Goal: Task Accomplishment & Management: Manage account settings

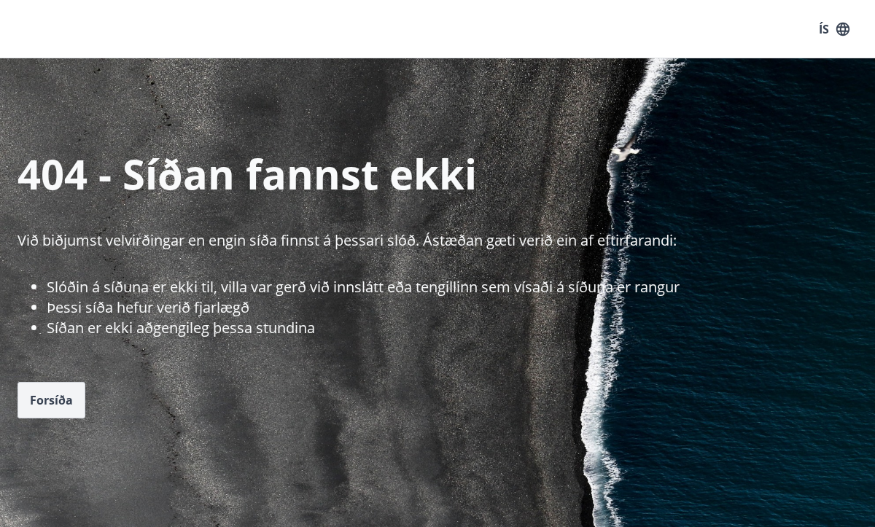
click at [50, 399] on span "Forsíða" at bounding box center [51, 400] width 43 height 16
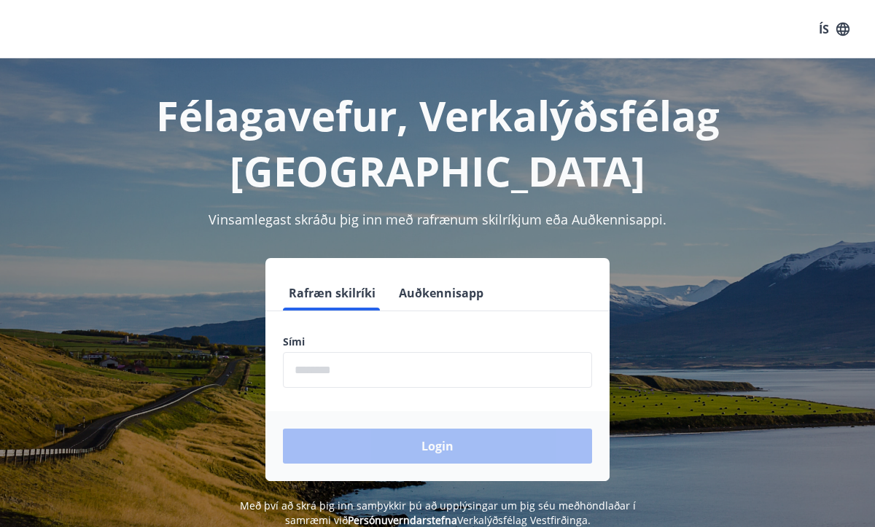
click at [343, 352] on input "phone" at bounding box center [437, 370] width 309 height 36
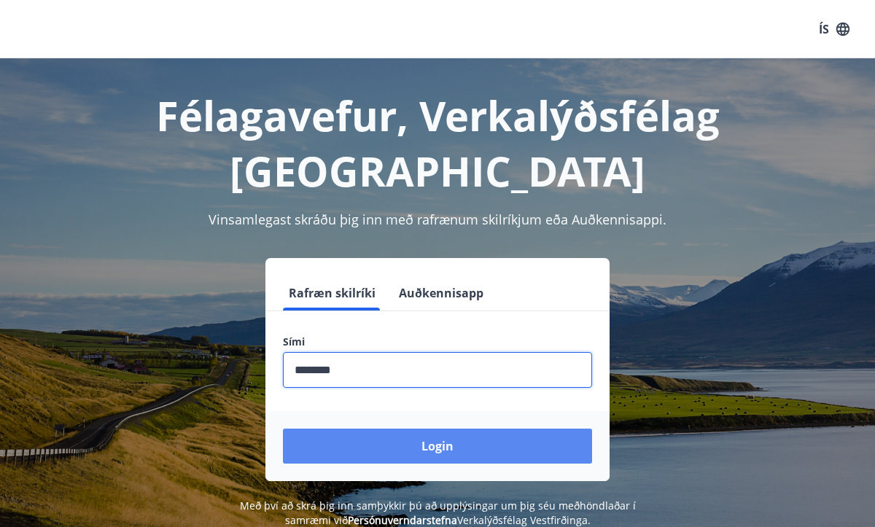
type input "********"
click at [410, 429] on button "Login" at bounding box center [437, 446] width 309 height 35
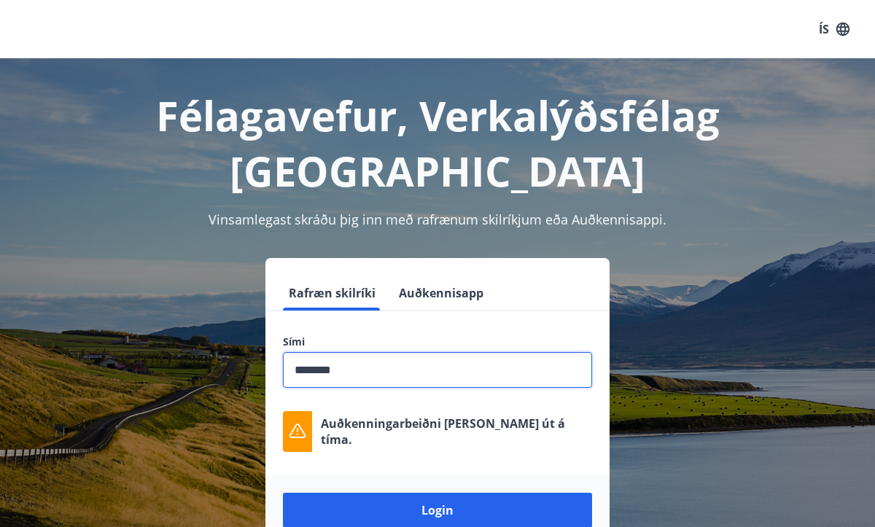
drag, startPoint x: 373, startPoint y: 318, endPoint x: 254, endPoint y: 301, distance: 119.3
click at [254, 301] on div "Rafræn skilríki Auðkennisapp Sími ​ Auðkenningarbeiðni rann út á tíma. Login" at bounding box center [438, 401] width 840 height 287
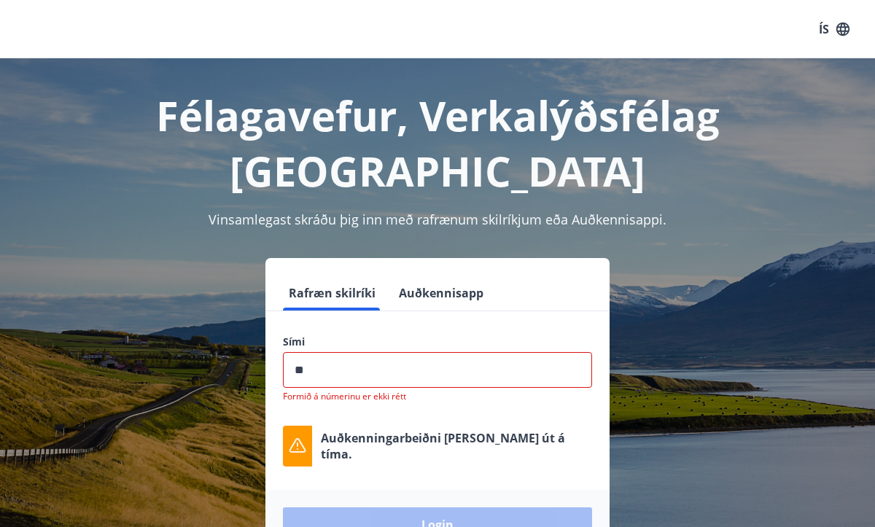
type input "*"
type input "********"
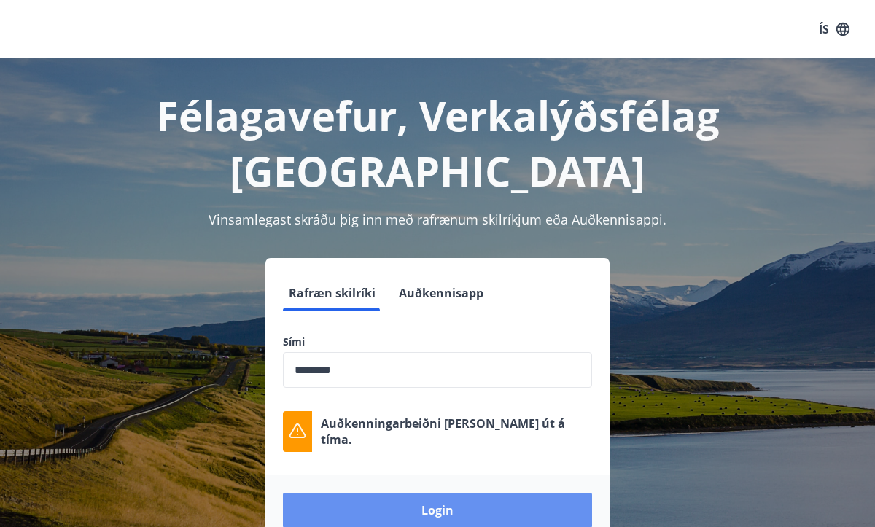
click at [381, 493] on button "Login" at bounding box center [437, 510] width 309 height 35
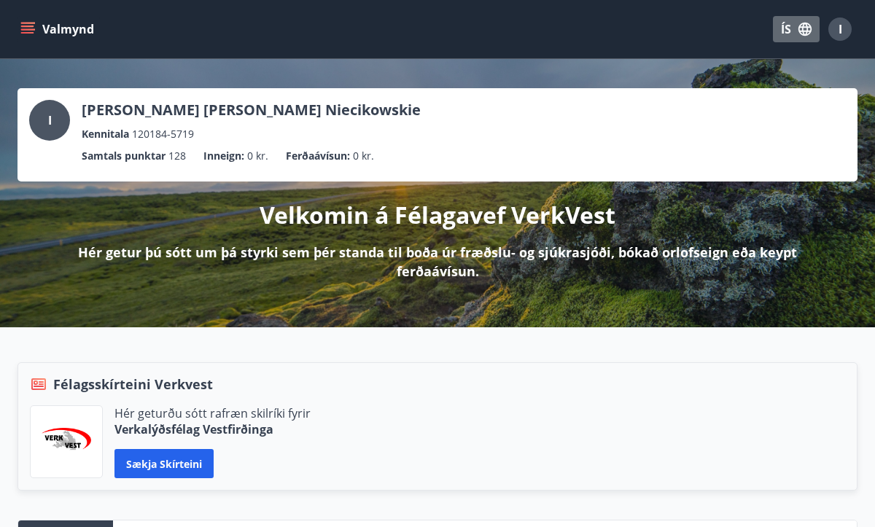
click at [809, 32] on icon "button" at bounding box center [804, 29] width 13 height 13
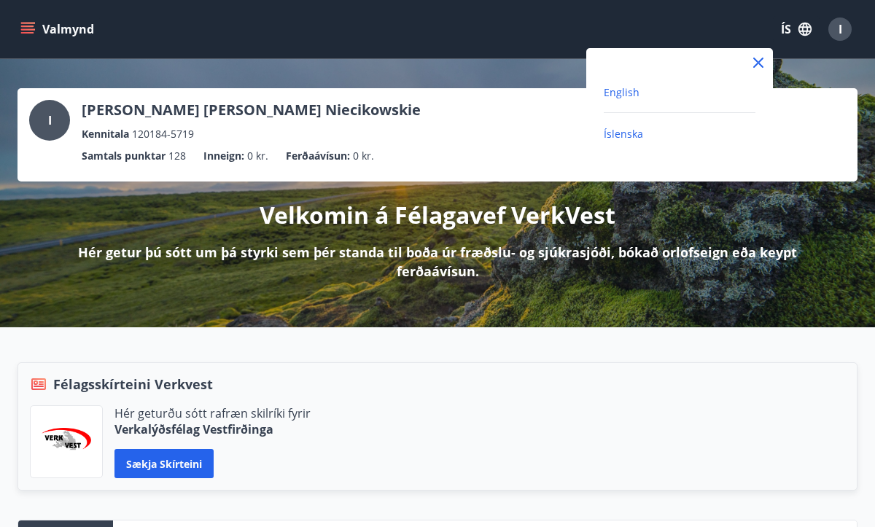
click at [630, 90] on span "English" at bounding box center [622, 92] width 36 height 14
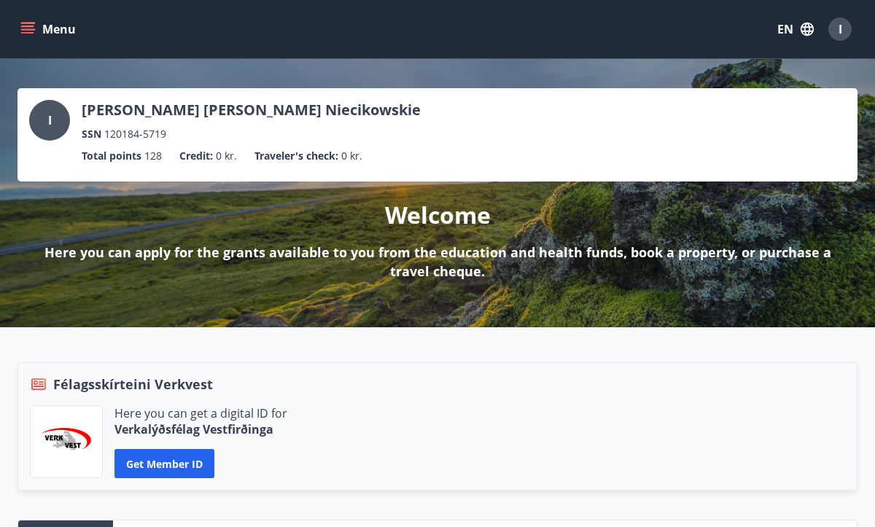
click at [56, 31] on button "Menu" at bounding box center [50, 29] width 64 height 26
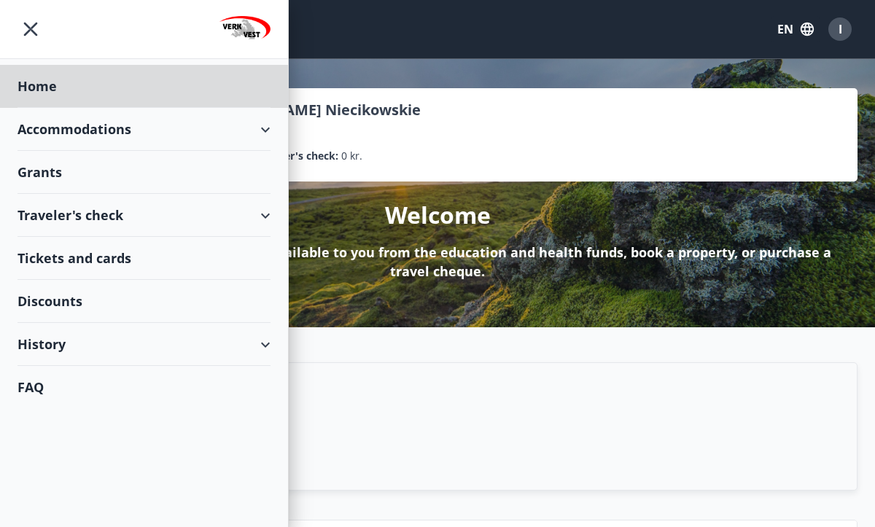
click at [145, 183] on div "Grants" at bounding box center [144, 172] width 253 height 43
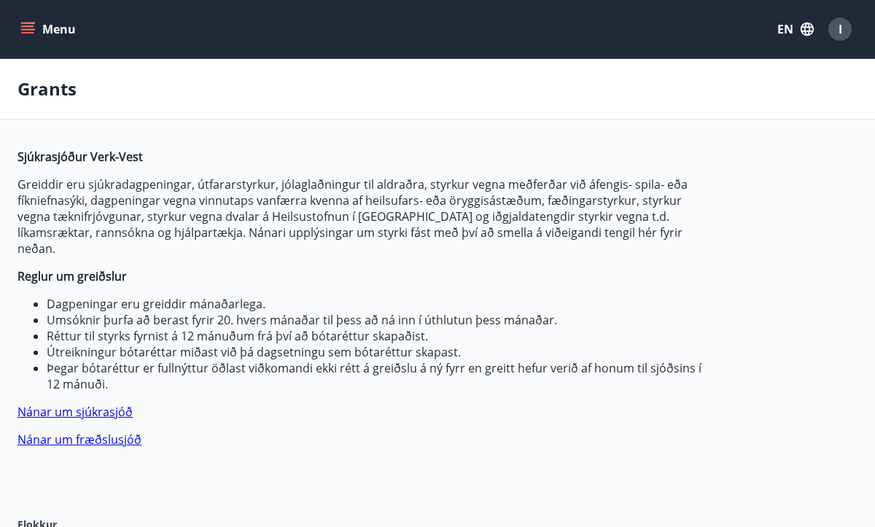
type input "***"
click at [47, 28] on button "Menu" at bounding box center [50, 29] width 64 height 26
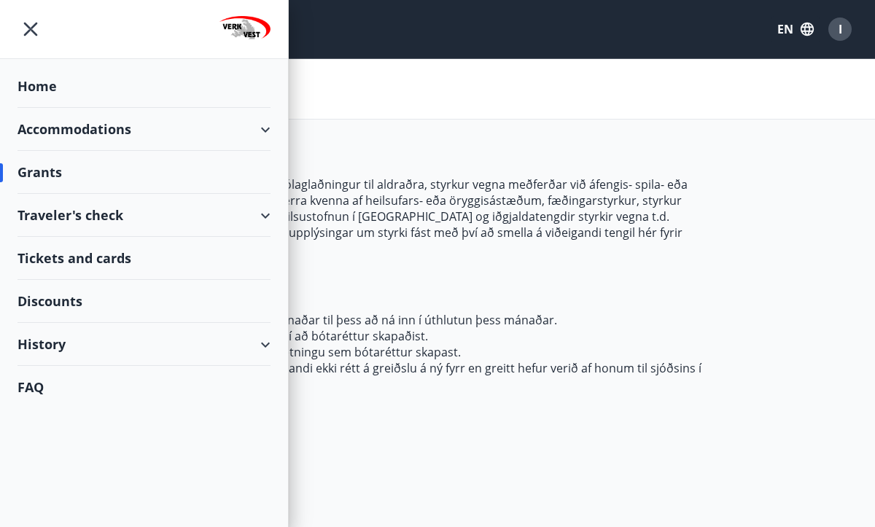
click at [55, 338] on div "History" at bounding box center [144, 344] width 253 height 43
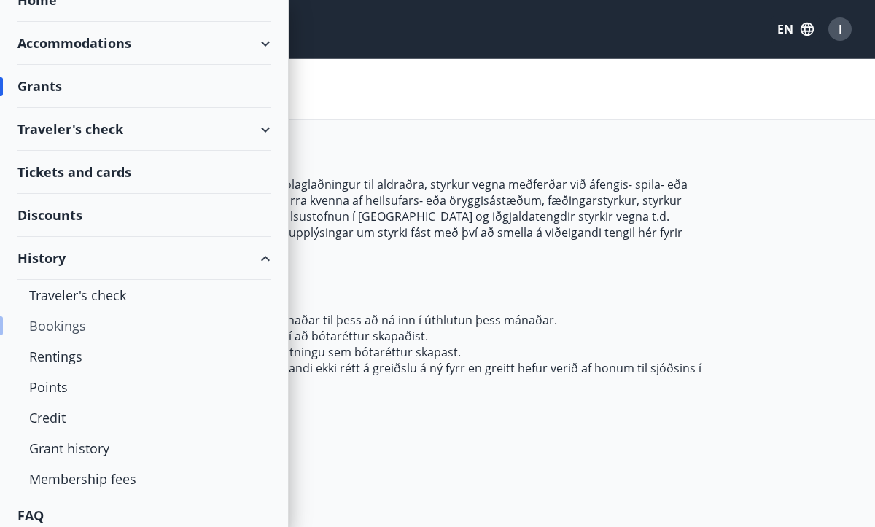
scroll to position [96, 0]
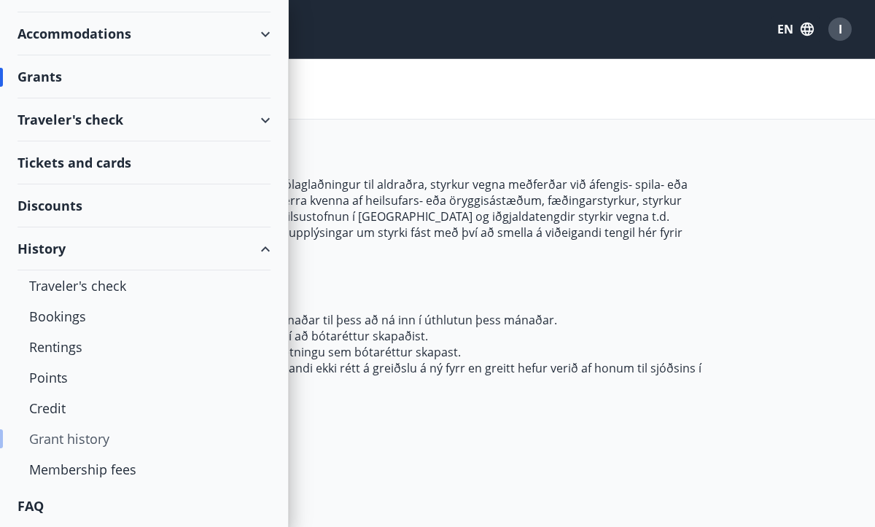
click at [67, 438] on div "Grant history" at bounding box center [144, 439] width 230 height 31
